Goal: Find specific page/section: Find specific page/section

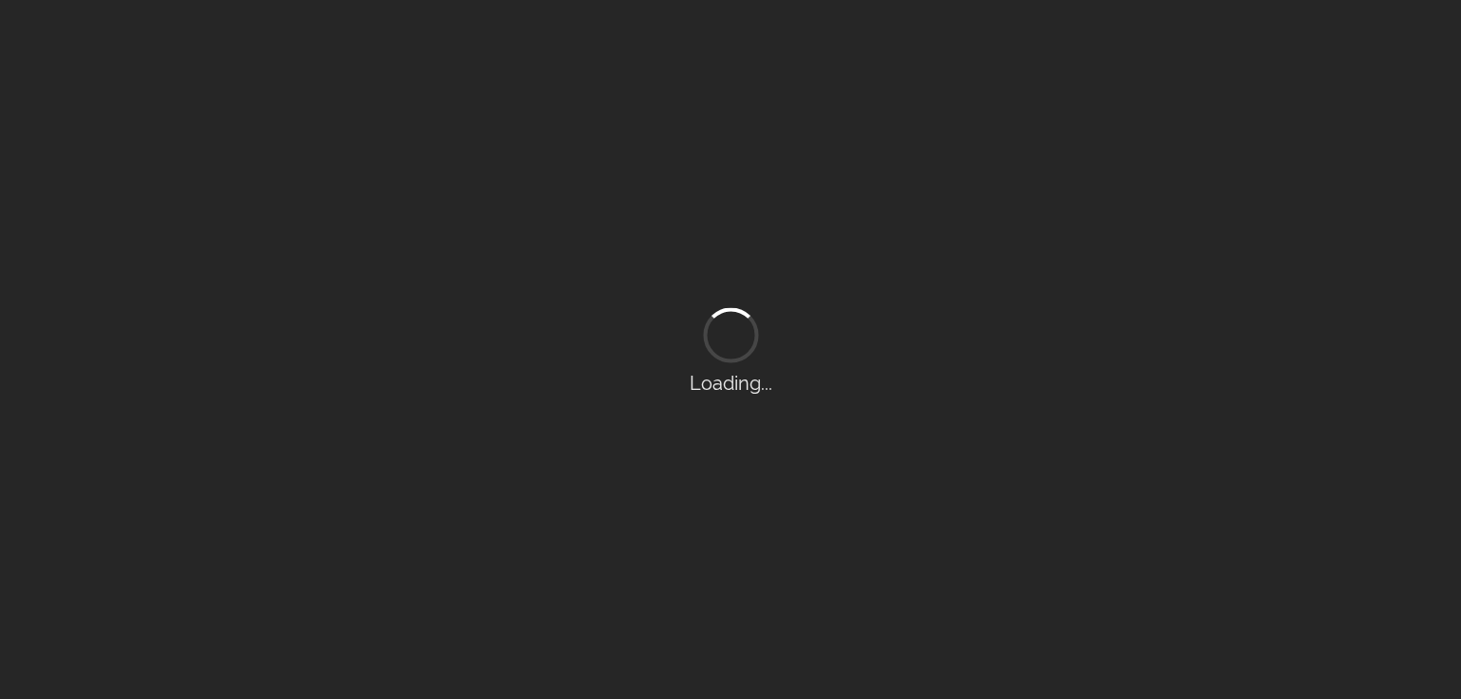
click at [397, 698] on div "Loading..." at bounding box center [730, 349] width 1461 height 699
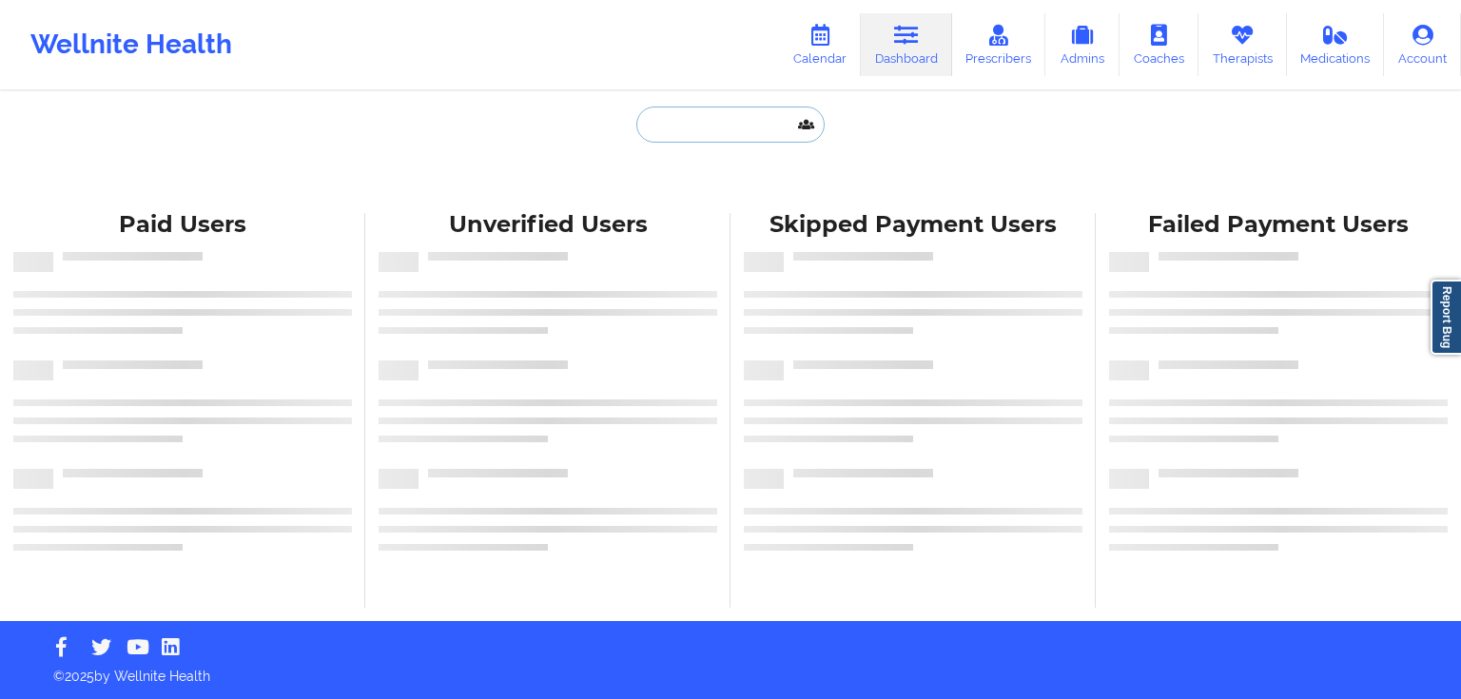
click at [684, 114] on input "text" at bounding box center [731, 125] width 188 height 36
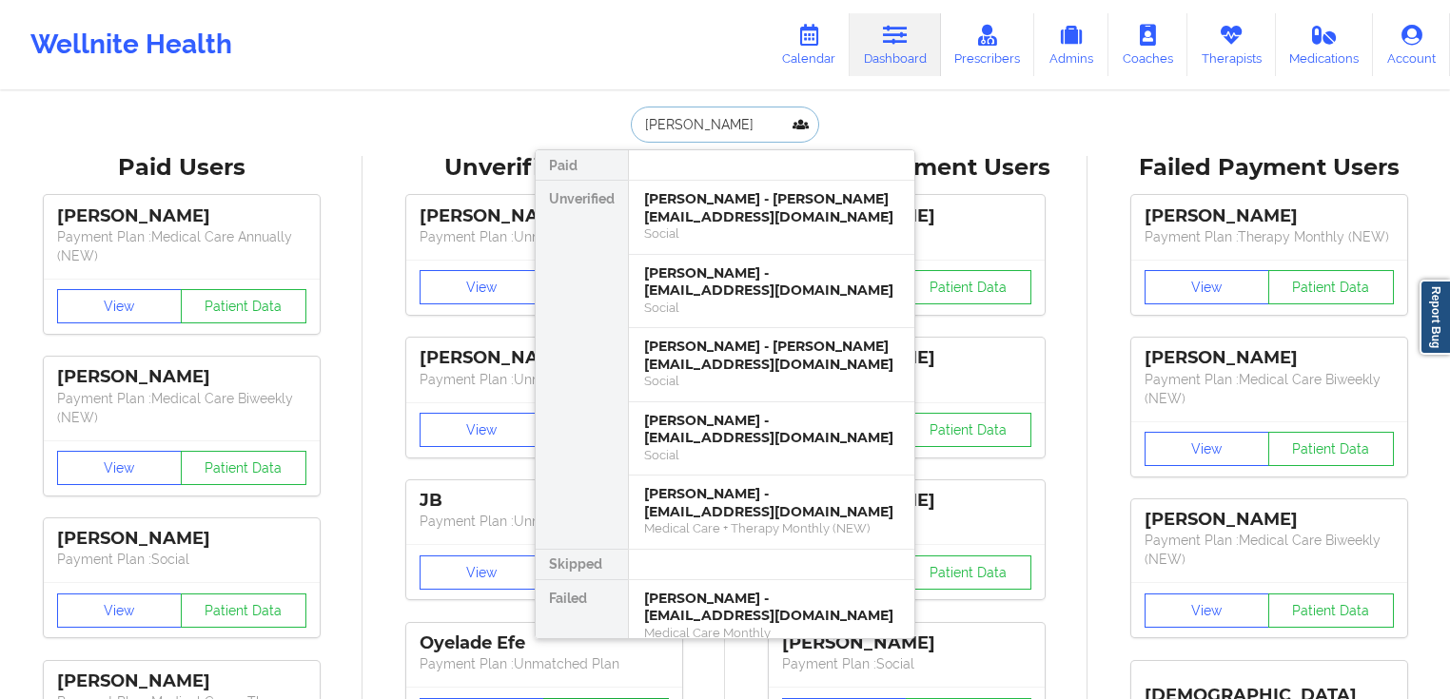
type input "[PERSON_NAME]"
click at [738, 213] on div "[PERSON_NAME] - [PERSON_NAME][EMAIL_ADDRESS][DOMAIN_NAME]" at bounding box center [771, 207] width 255 height 35
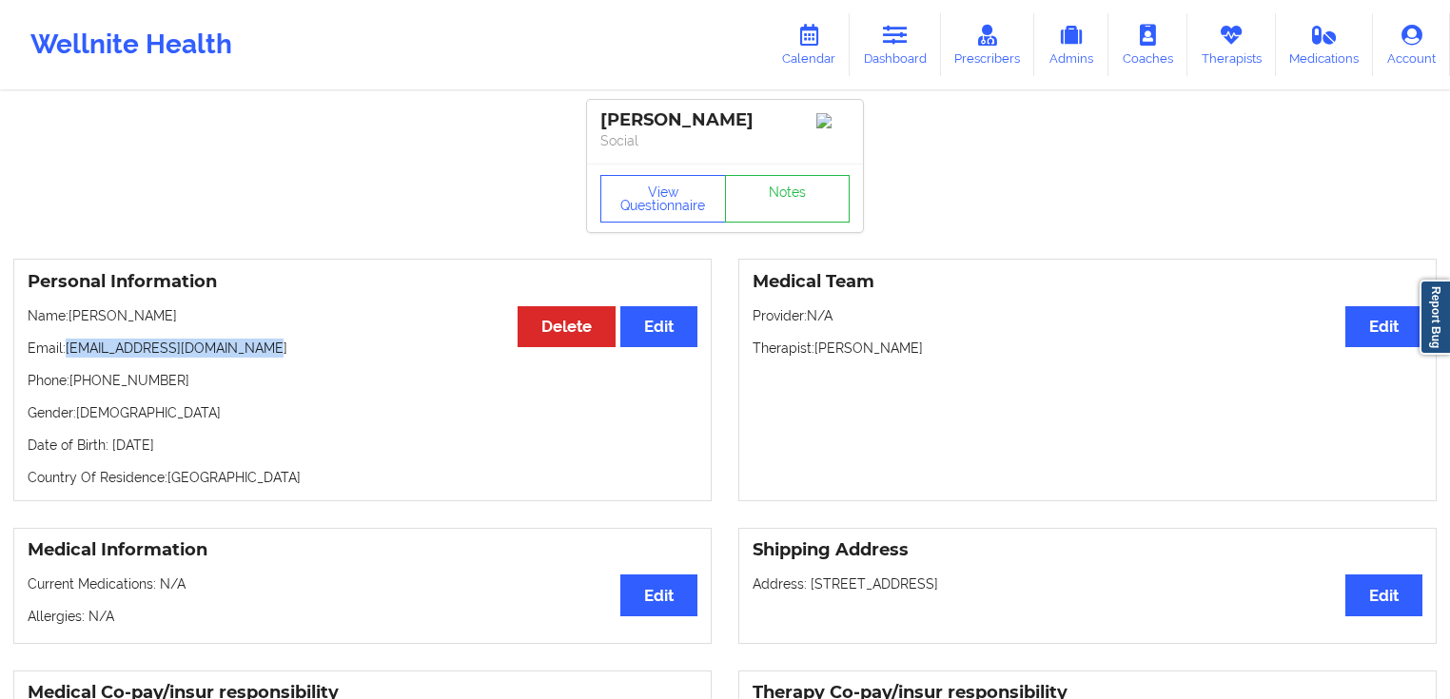
drag, startPoint x: 255, startPoint y: 342, endPoint x: 69, endPoint y: 342, distance: 185.5
click at [69, 342] on div "Personal Information Edit Delete Name: [PERSON_NAME] Email: [PERSON_NAME][EMAIL…" at bounding box center [362, 380] width 698 height 243
copy p "[EMAIL_ADDRESS][DOMAIN_NAME]"
click at [895, 61] on link "Dashboard" at bounding box center [895, 44] width 91 height 63
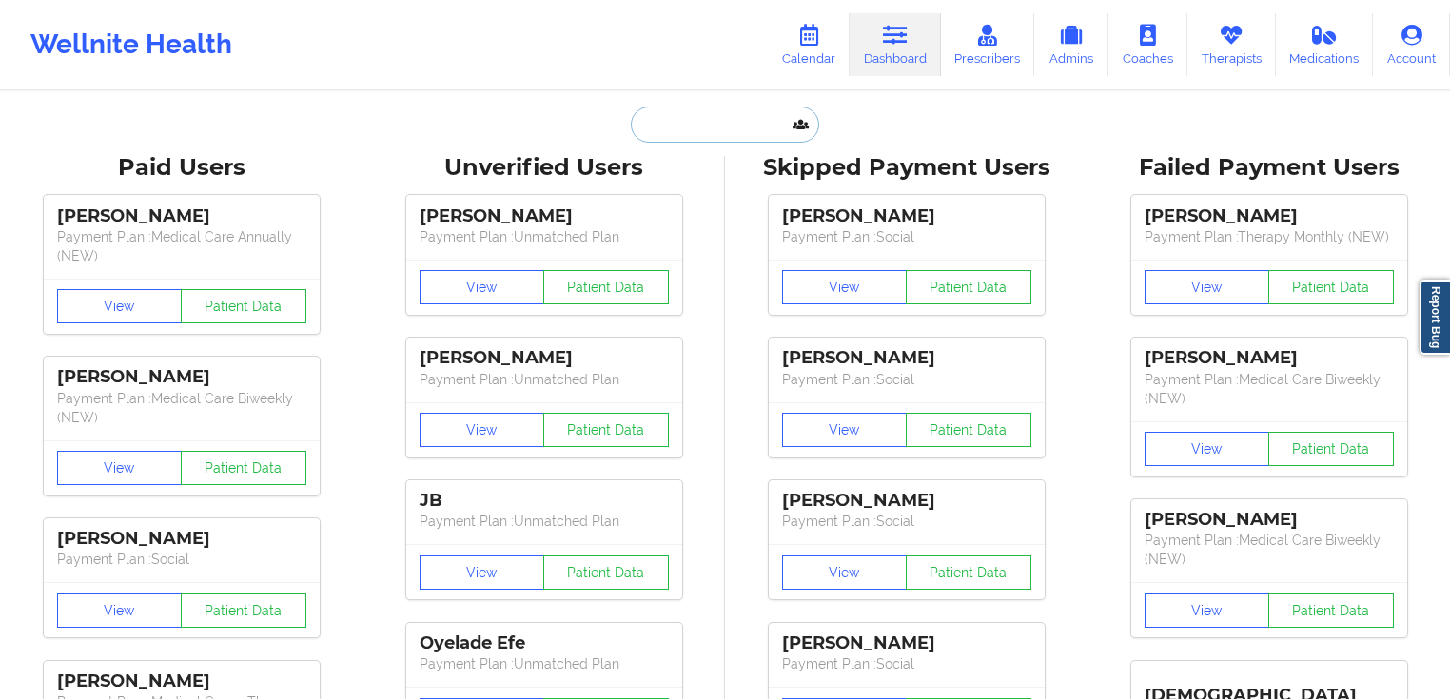
click at [775, 116] on input "text" at bounding box center [725, 125] width 188 height 36
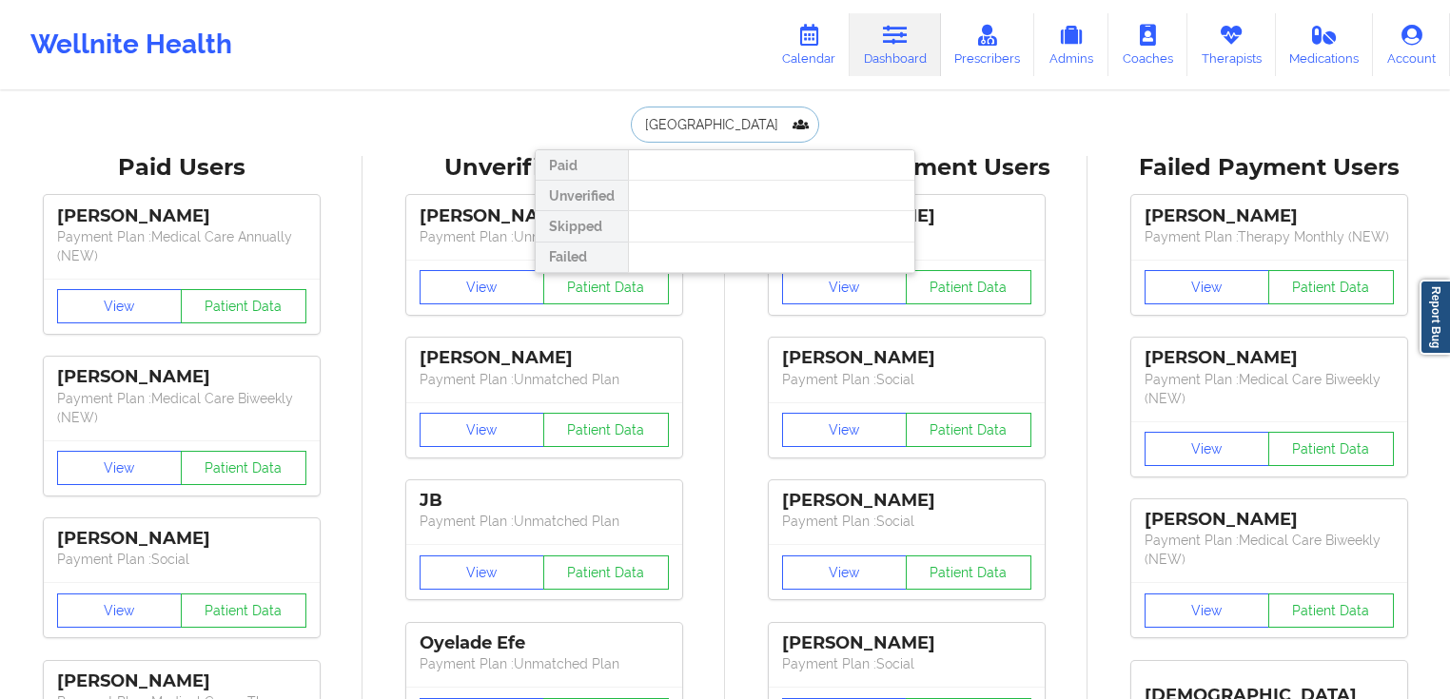
type input "[GEOGRAPHIC_DATA]"
